Goal: Find specific page/section: Find specific page/section

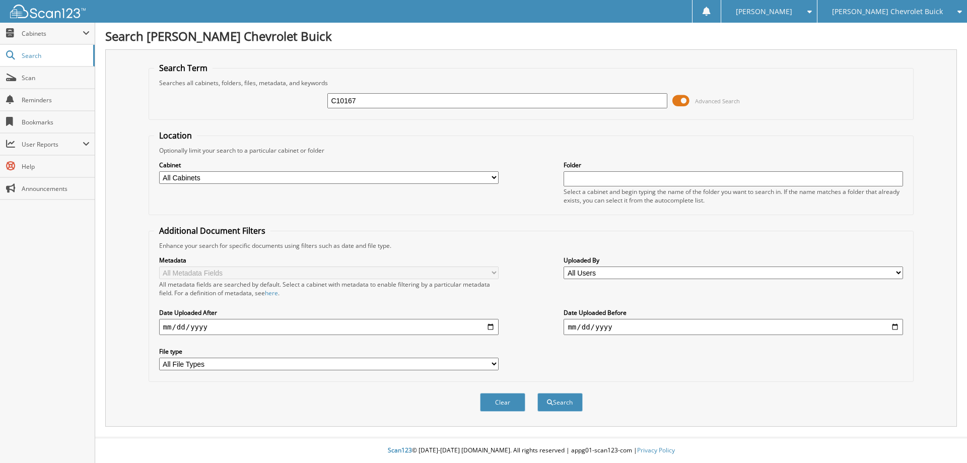
type input "C10167"
click at [538, 393] on button "Search" at bounding box center [560, 402] width 45 height 19
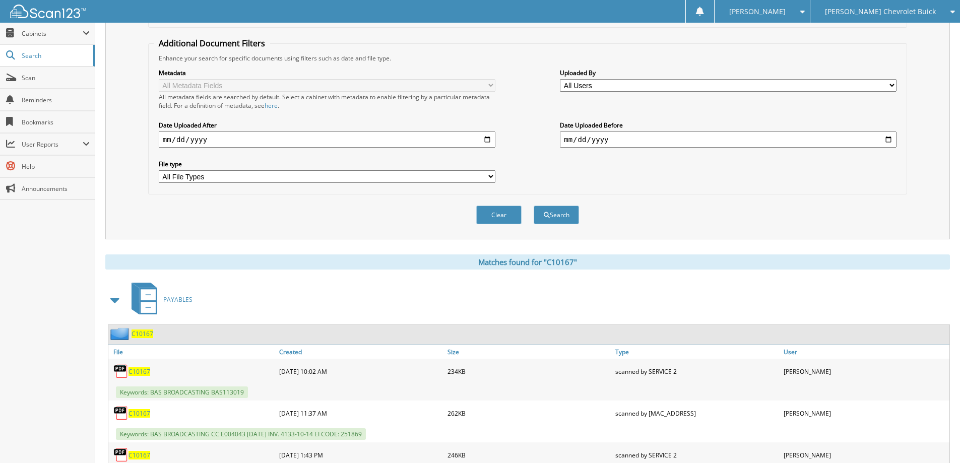
scroll to position [202, 0]
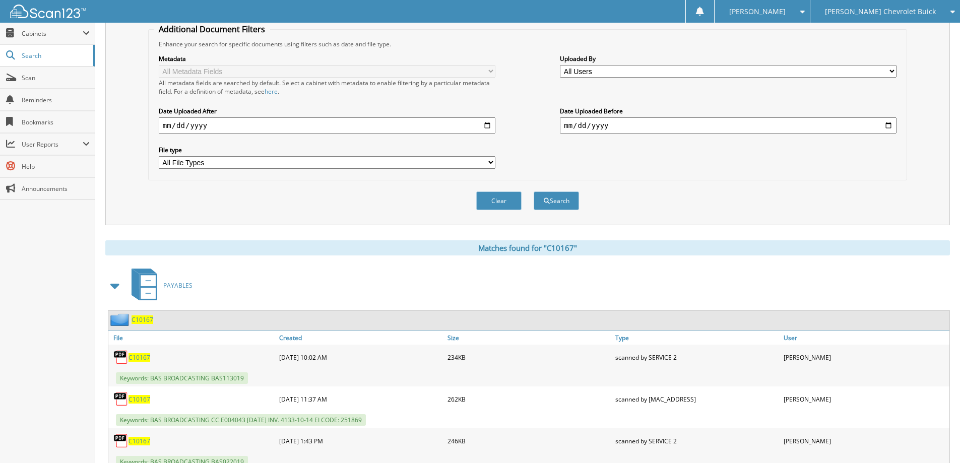
click at [144, 320] on span "C10167" at bounding box center [142, 319] width 22 height 9
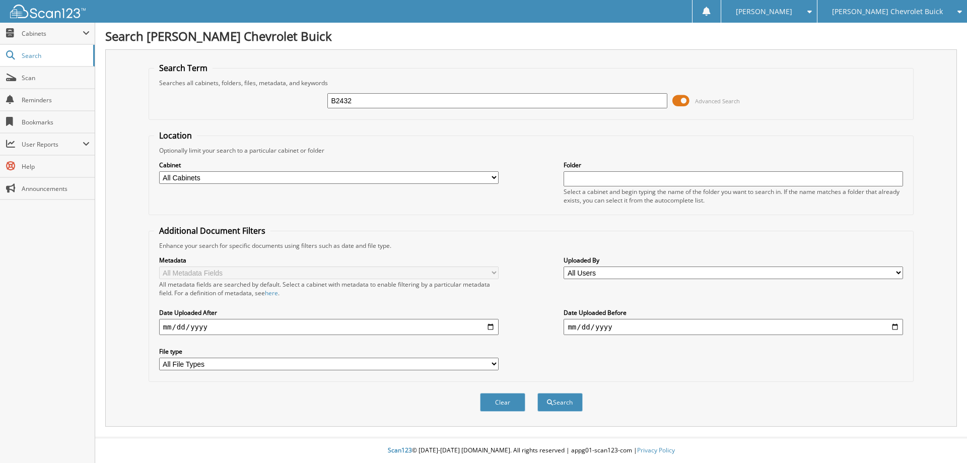
type input "B2432"
click at [538, 393] on button "Search" at bounding box center [560, 402] width 45 height 19
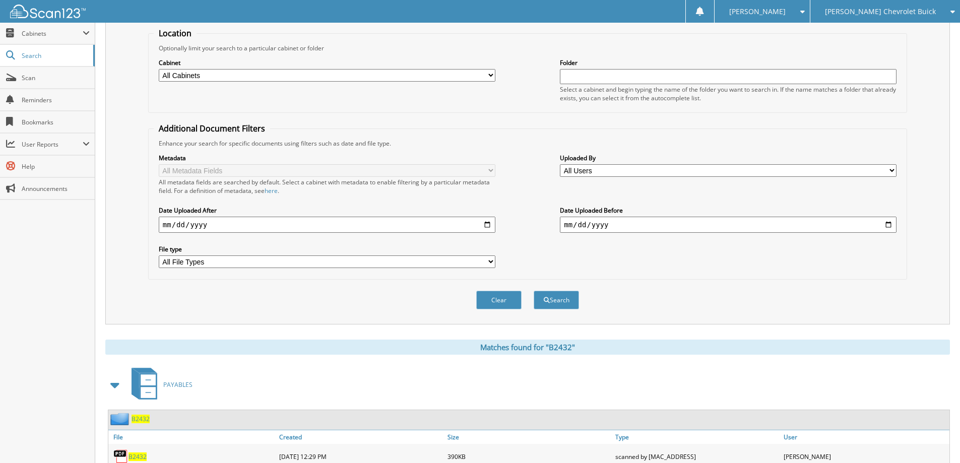
scroll to position [202, 0]
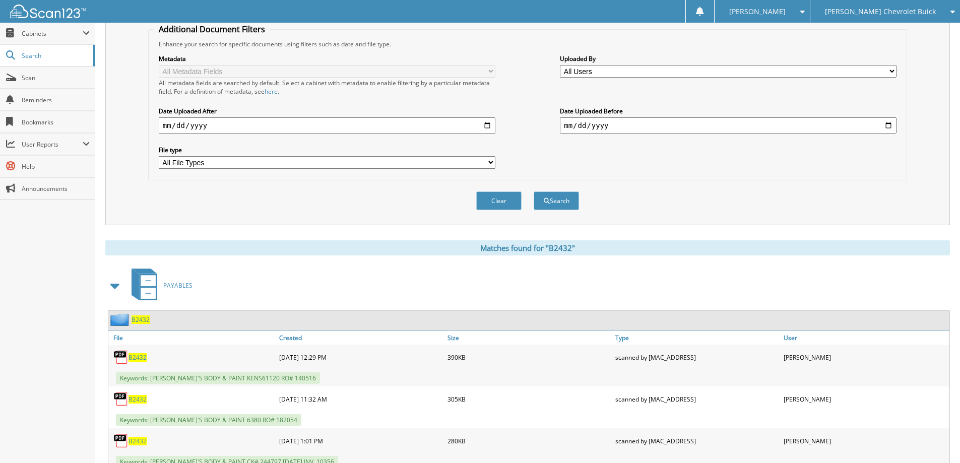
click at [146, 317] on span "B2432" at bounding box center [140, 319] width 18 height 9
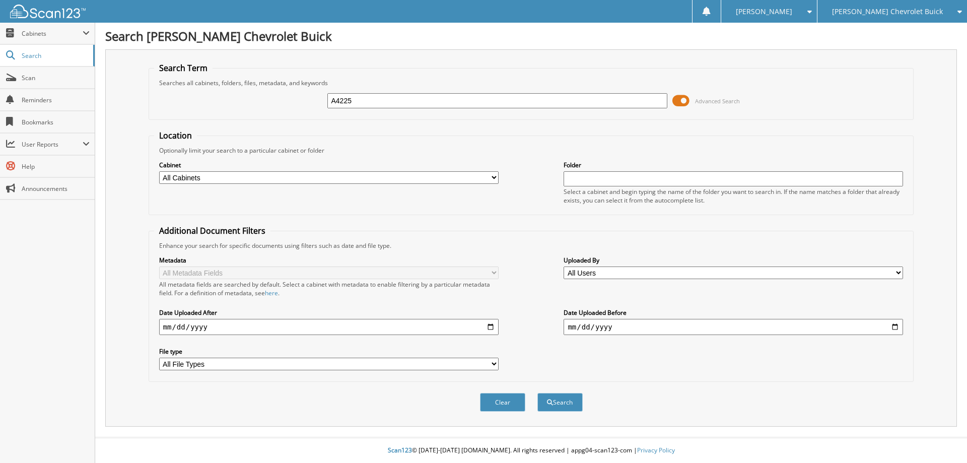
type input "A4225"
click at [538, 393] on button "Search" at bounding box center [560, 402] width 45 height 19
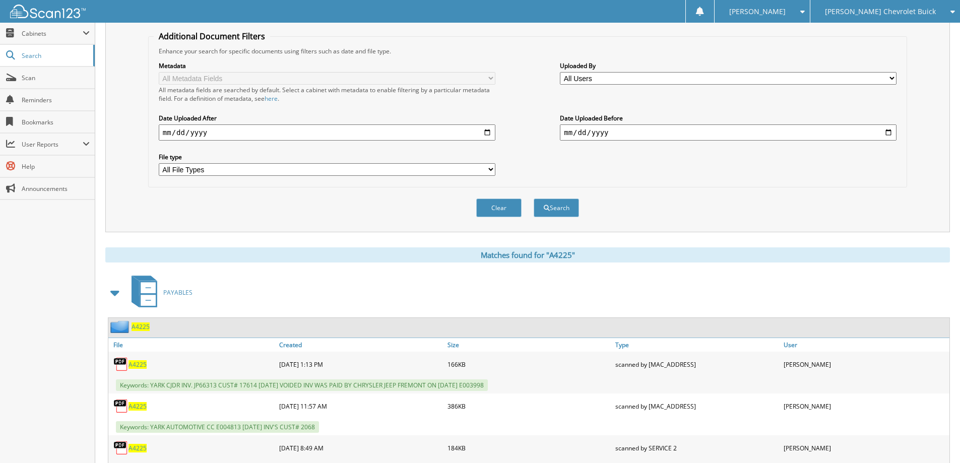
scroll to position [202, 0]
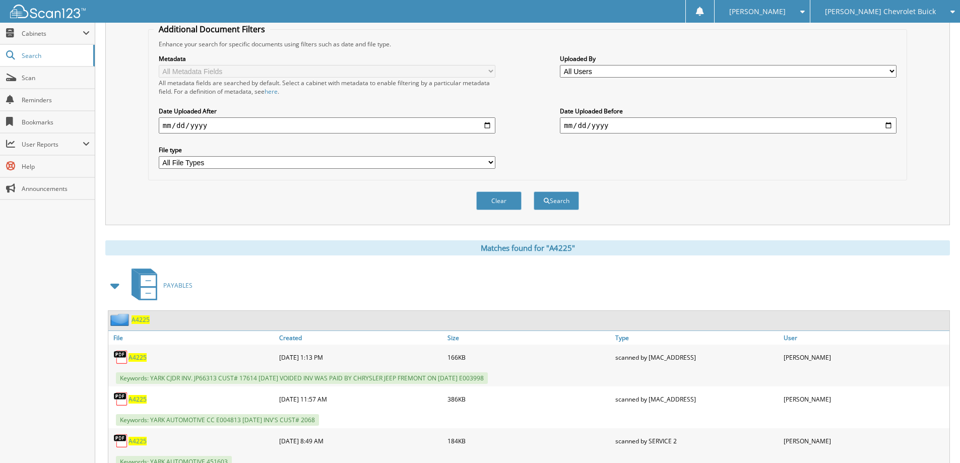
click at [136, 320] on span "A4225" at bounding box center [140, 319] width 18 height 9
